Goal: Task Accomplishment & Management: Complete application form

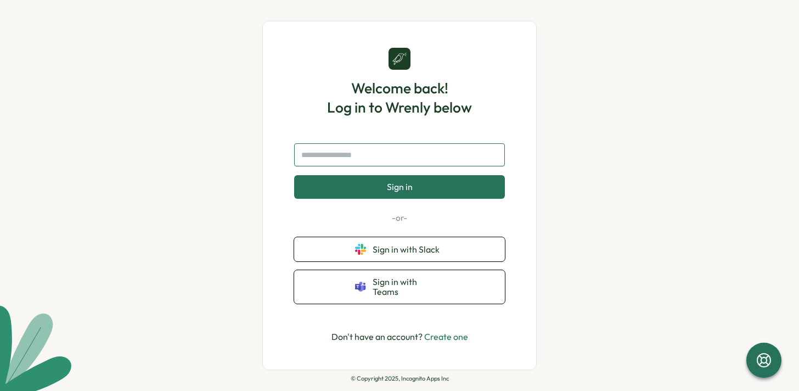
click at [356, 162] on input "text" at bounding box center [399, 154] width 211 height 23
click at [454, 334] on link "Create one" at bounding box center [446, 336] width 44 height 11
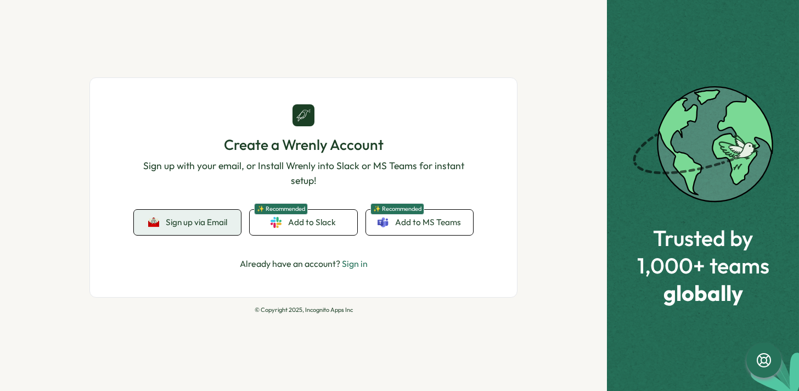
click at [191, 229] on button "Sign up via Email" at bounding box center [187, 222] width 107 height 25
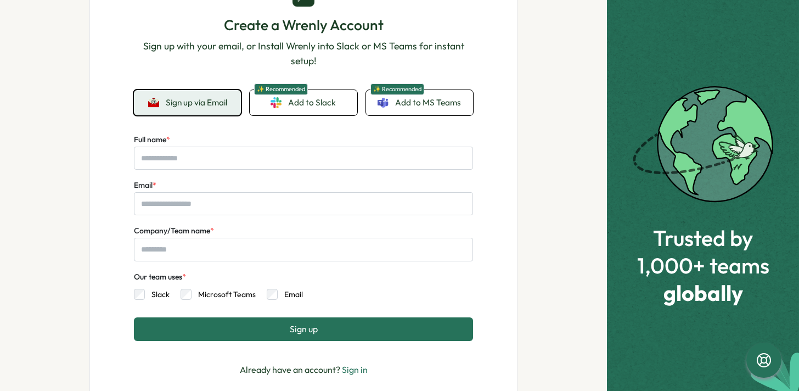
scroll to position [74, 0]
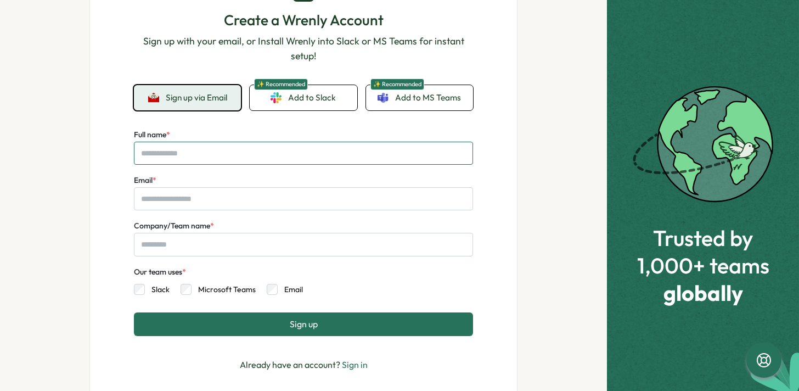
click at [202, 147] on input "Full name *" at bounding box center [303, 153] width 339 height 23
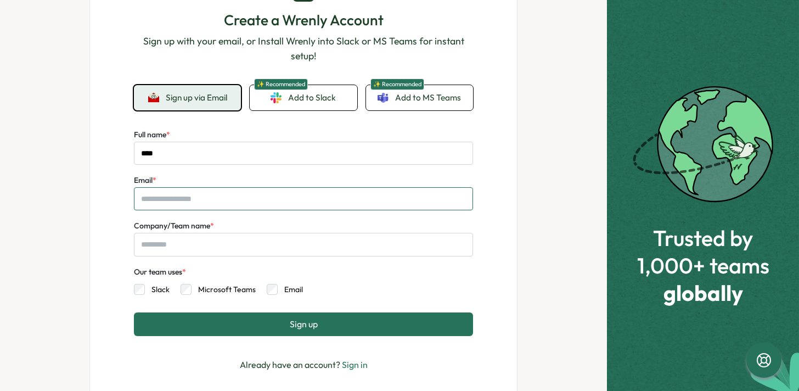
click at [203, 199] on input "Email *" at bounding box center [303, 198] width 339 height 23
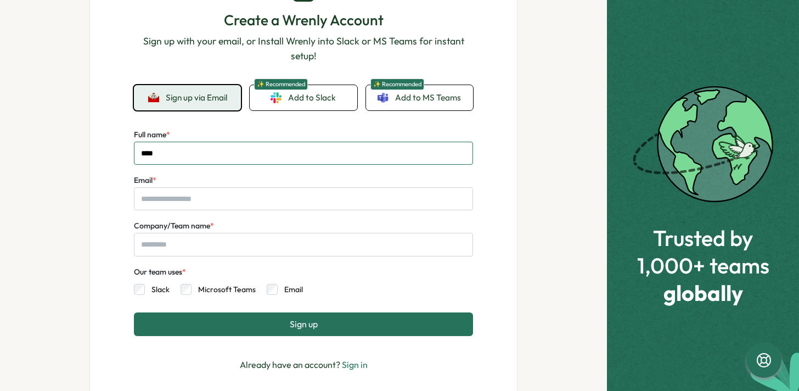
click at [180, 149] on input "****" at bounding box center [303, 153] width 339 height 23
type input "******"
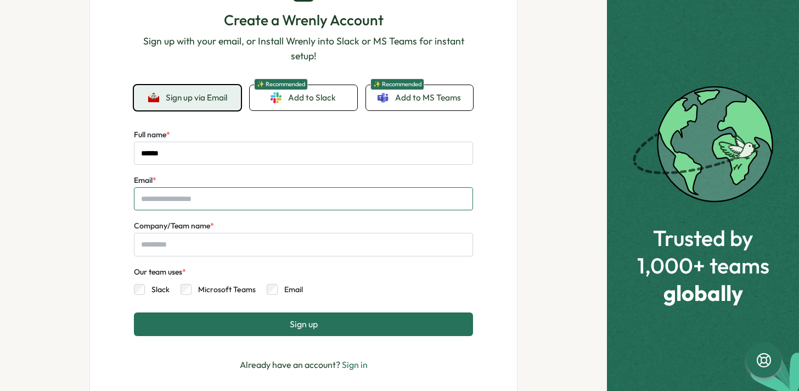
click at [186, 189] on input "Email *" at bounding box center [303, 198] width 339 height 23
type input "**********"
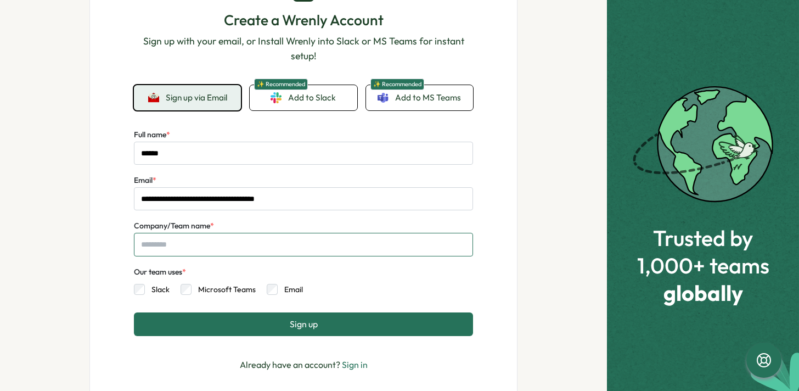
click at [206, 246] on input "Company/Team name *" at bounding box center [303, 244] width 339 height 23
type input "*****"
click at [277, 333] on button "Sign up" at bounding box center [303, 323] width 339 height 23
click at [231, 335] on button "Sign up" at bounding box center [303, 323] width 339 height 23
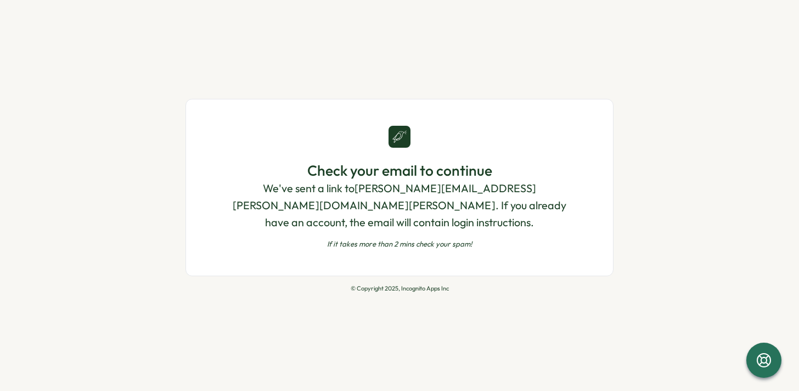
scroll to position [0, 0]
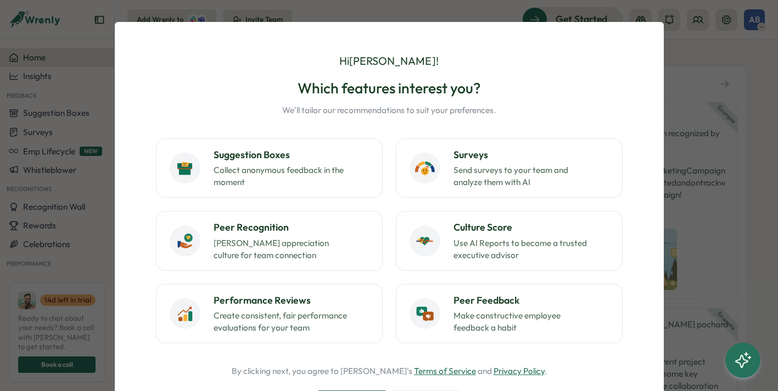
click at [646, 44] on div "Hi [PERSON_NAME] ! Which features interest you? We'll tailor our recommendation…" at bounding box center [389, 248] width 522 height 426
click at [677, 87] on div "Hi [PERSON_NAME] ! Which features interest you? We'll tailor our recommendation…" at bounding box center [389, 195] width 778 height 391
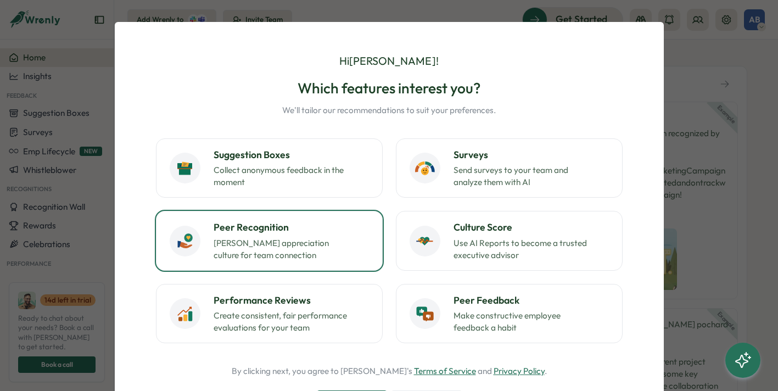
drag, startPoint x: 280, startPoint y: 179, endPoint x: 366, endPoint y: 245, distance: 107.7
click at [364, 243] on div "Suggestion Boxes Collect anonymous feedback in the moment Surveys Send surveys …" at bounding box center [389, 240] width 466 height 205
click at [280, 248] on p "[PERSON_NAME] appreciation culture for team connection" at bounding box center [281, 249] width 137 height 24
click at [74, 197] on div "Hi [PERSON_NAME] ! Which features interest you? We'll tailor our recommendation…" at bounding box center [389, 195] width 778 height 391
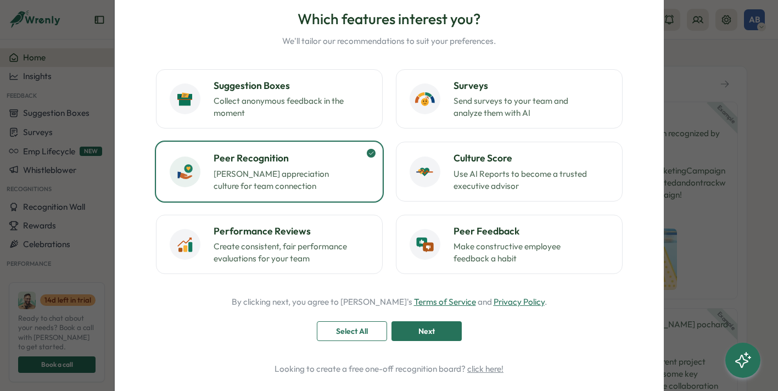
scroll to position [106, 0]
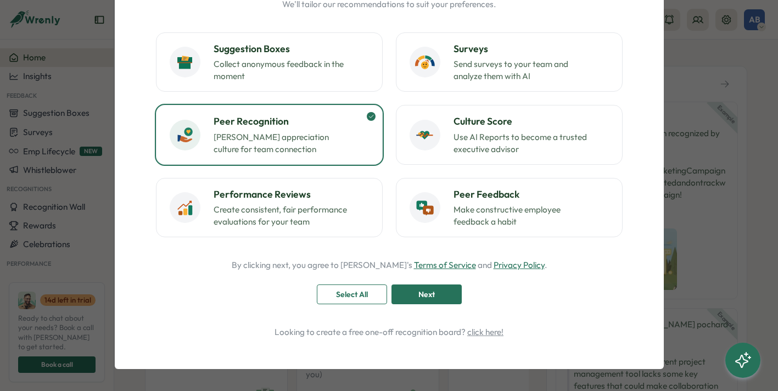
click at [433, 302] on div "Next" at bounding box center [426, 294] width 49 height 19
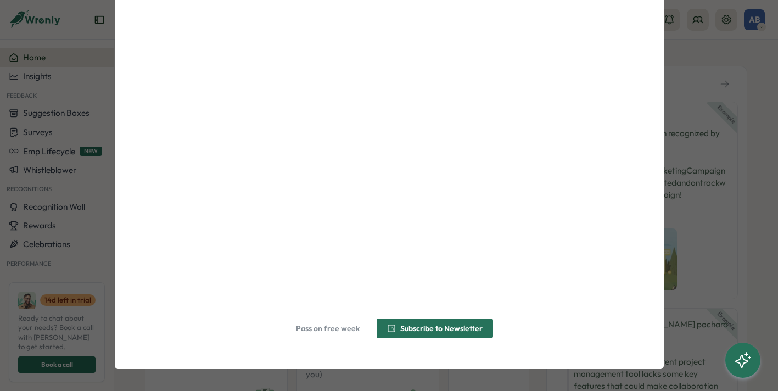
scroll to position [0, 0]
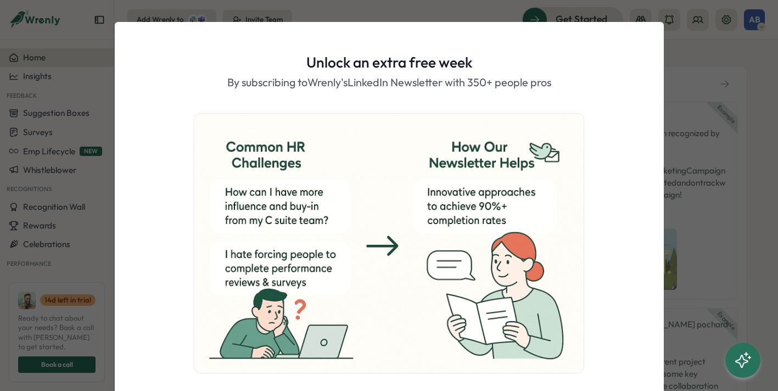
click at [80, 213] on div "Unlock an extra free week By subscribing to [PERSON_NAME]'s LinkedIn Newsletter…" at bounding box center [389, 195] width 778 height 391
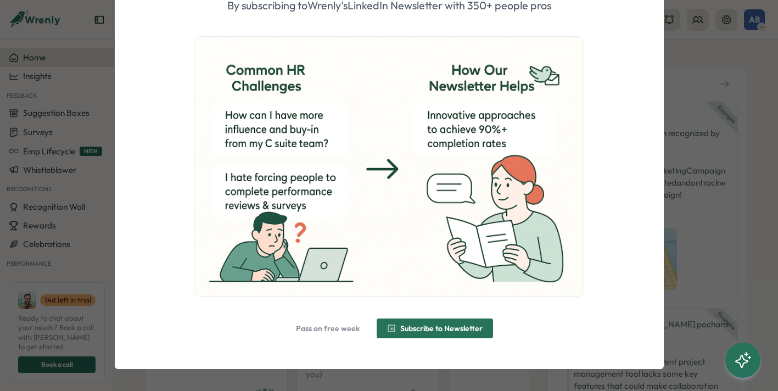
click at [316, 330] on span "Pass on free week" at bounding box center [328, 328] width 64 height 8
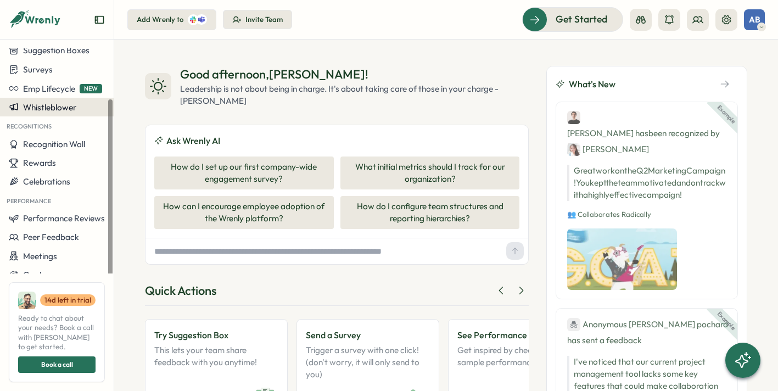
scroll to position [64, 0]
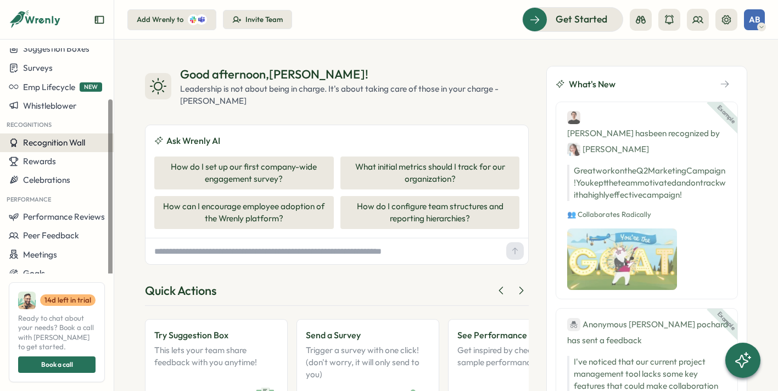
click at [47, 143] on span "Recognition Wall" at bounding box center [54, 142] width 62 height 10
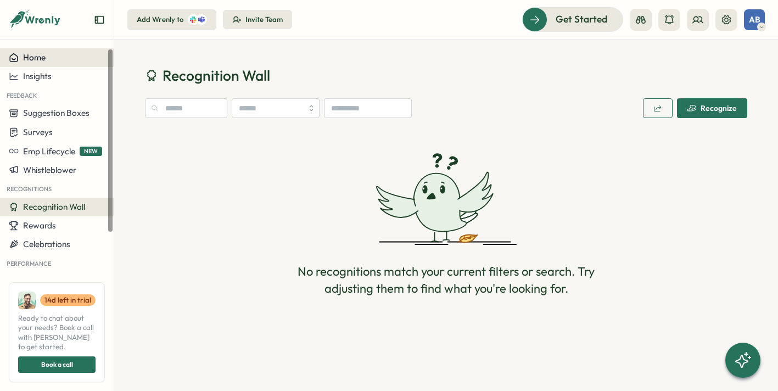
click at [41, 50] on button "Home" at bounding box center [57, 57] width 114 height 19
